Goal: Book appointment/travel/reservation

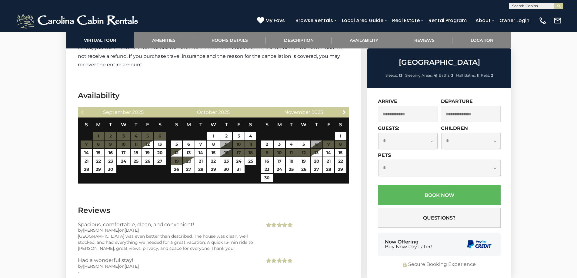
scroll to position [1005, 0]
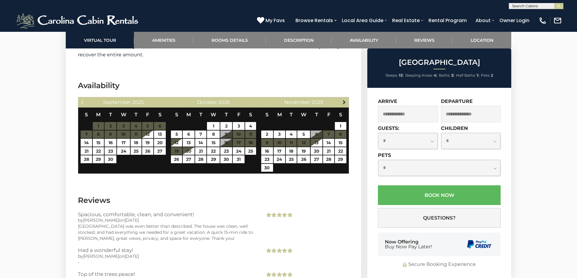
click at [341, 102] on div "Next [DATE]" at bounding box center [304, 102] width 90 height 10
click at [343, 102] on span "Next" at bounding box center [344, 102] width 5 height 5
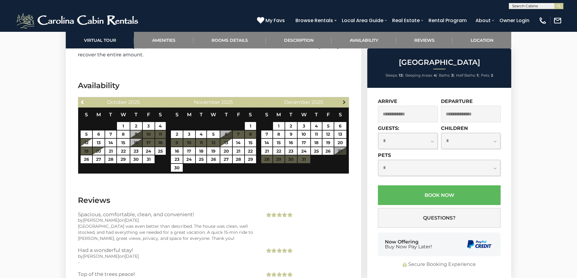
click at [343, 102] on span "Next" at bounding box center [344, 102] width 5 height 5
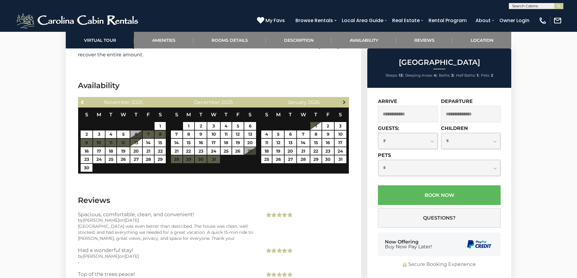
click at [343, 102] on span "Next" at bounding box center [344, 102] width 5 height 5
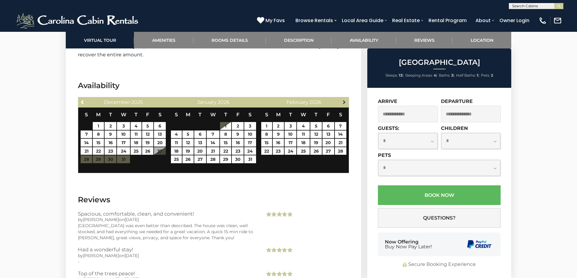
click at [343, 102] on span "Next" at bounding box center [344, 102] width 5 height 5
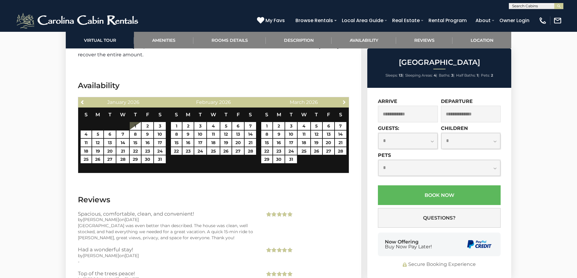
click at [343, 102] on span "Next" at bounding box center [344, 102] width 5 height 5
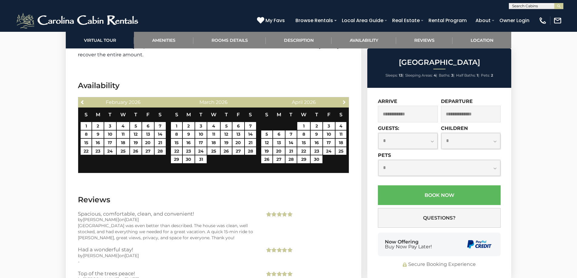
click at [343, 102] on span "Next" at bounding box center [344, 102] width 5 height 5
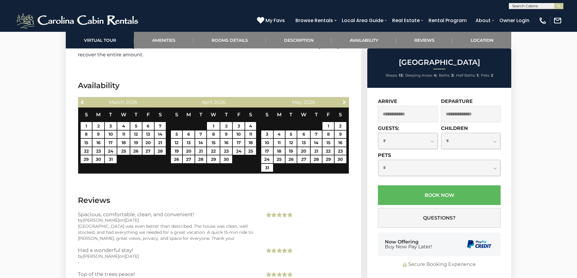
click at [343, 102] on span "Next" at bounding box center [344, 102] width 5 height 5
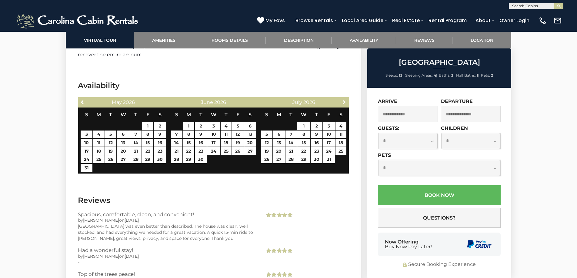
click at [343, 102] on span "Next" at bounding box center [344, 102] width 5 height 5
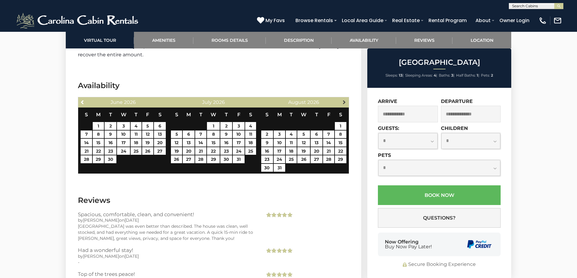
click at [343, 102] on span "Next" at bounding box center [344, 102] width 5 height 5
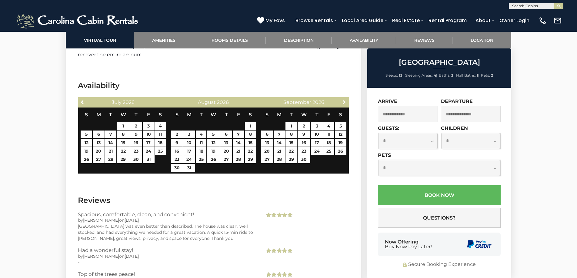
click at [343, 102] on span "Next" at bounding box center [344, 102] width 5 height 5
